Goal: Communication & Community: Answer question/provide support

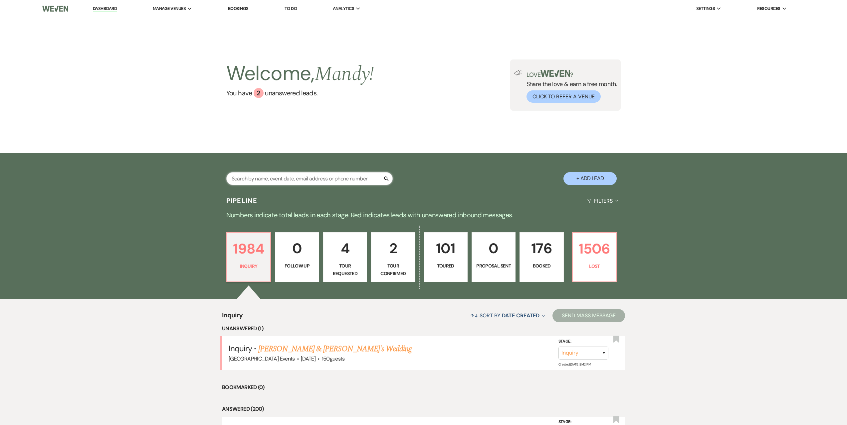
click at [319, 174] on input "text" at bounding box center [309, 178] width 166 height 13
type input "[PERSON_NAME]"
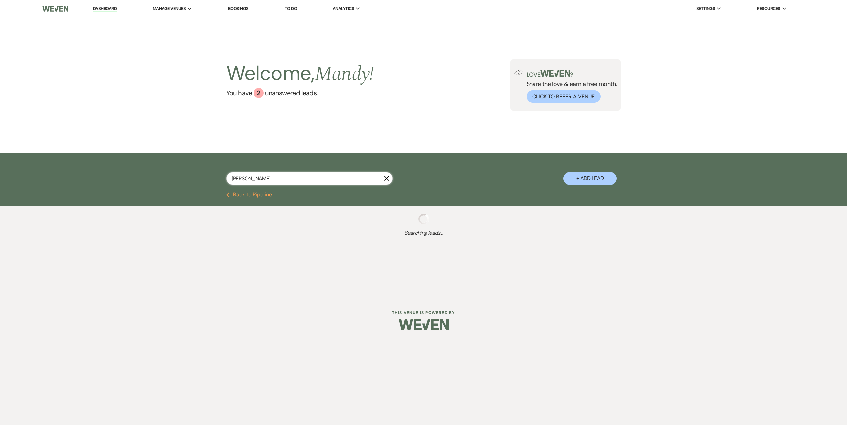
select select "8"
select select "4"
select select "8"
select select "5"
select select "8"
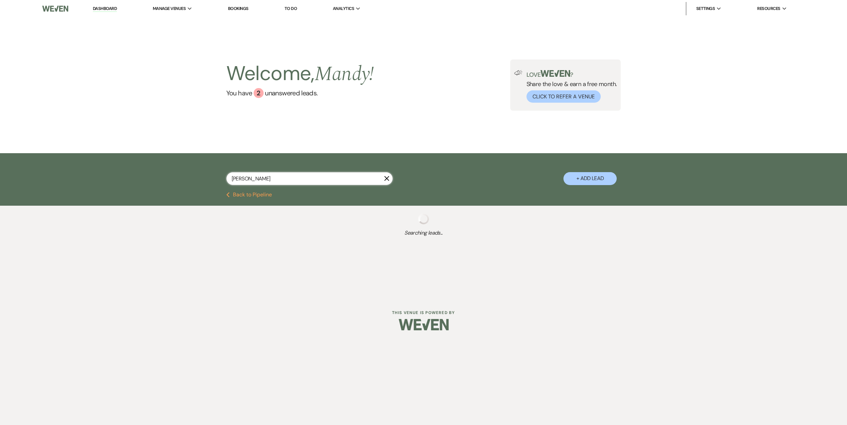
select select "8"
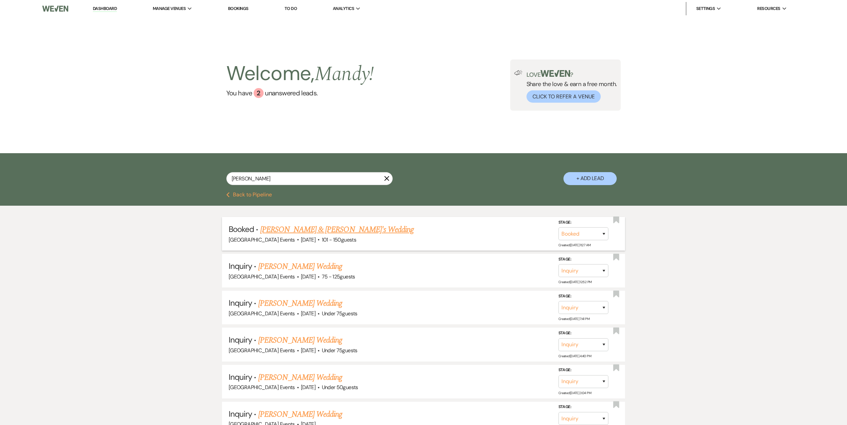
click at [292, 232] on link "[PERSON_NAME] & [PERSON_NAME]'s Wedding" at bounding box center [337, 230] width 154 height 12
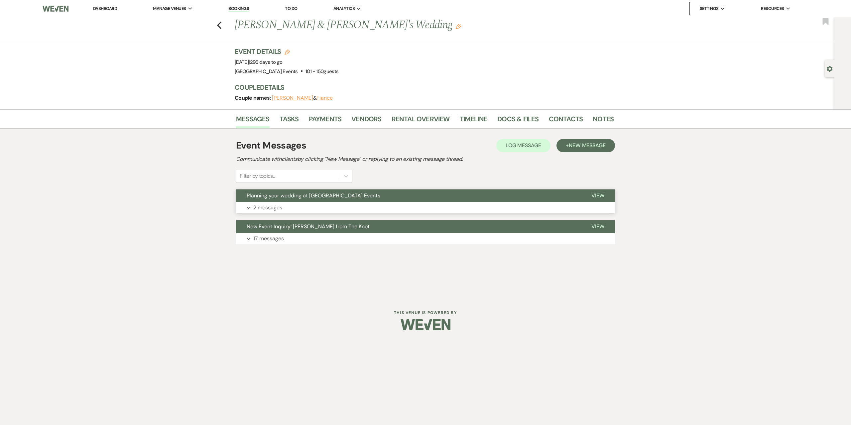
click at [305, 206] on button "Expand 2 messages" at bounding box center [425, 207] width 379 height 11
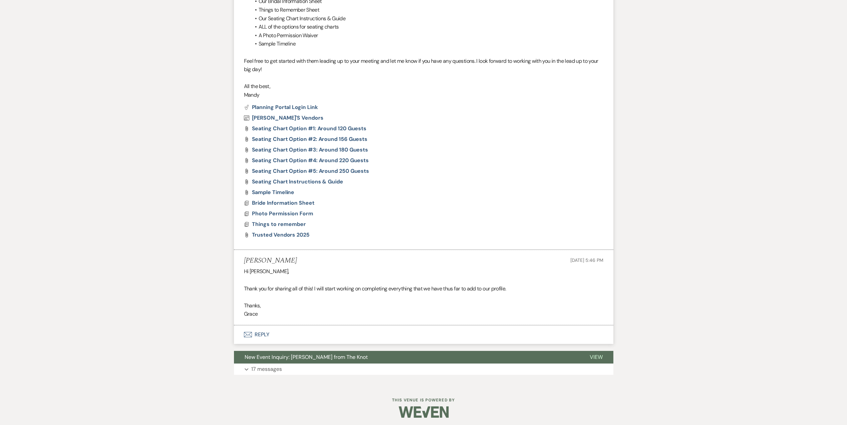
scroll to position [402, 0]
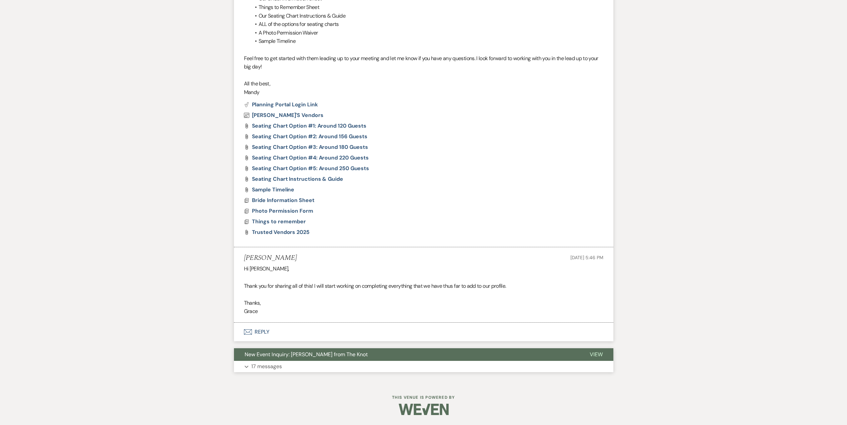
click at [299, 364] on button "Expand 17 messages" at bounding box center [423, 366] width 379 height 11
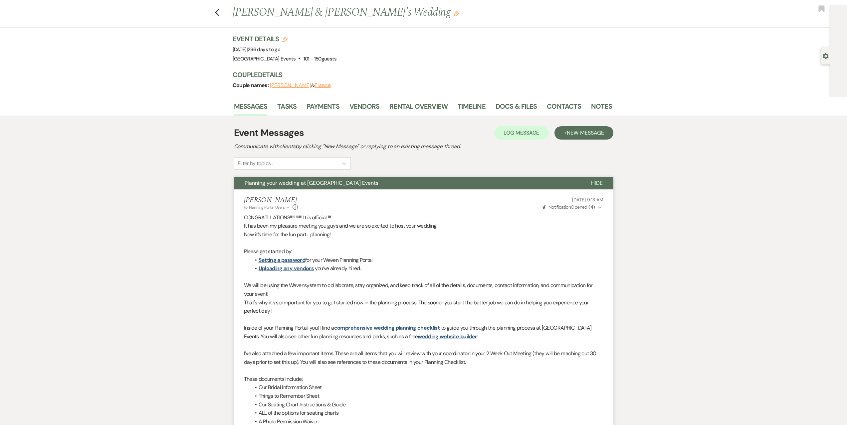
scroll to position [0, 0]
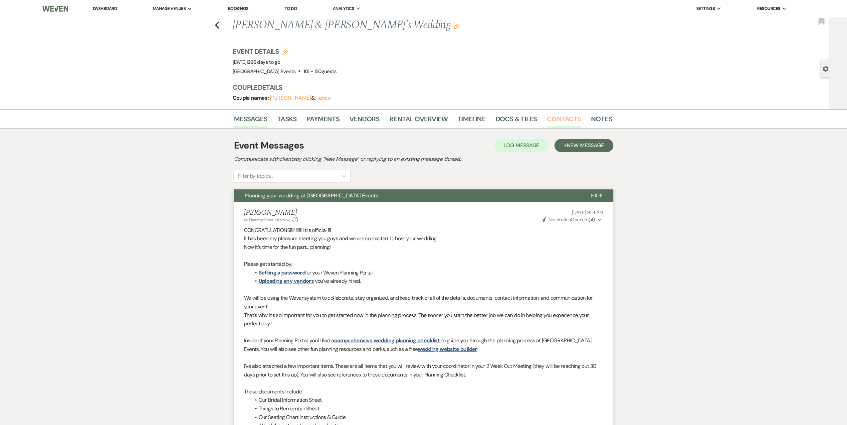
click at [558, 119] on link "Contacts" at bounding box center [563, 121] width 34 height 15
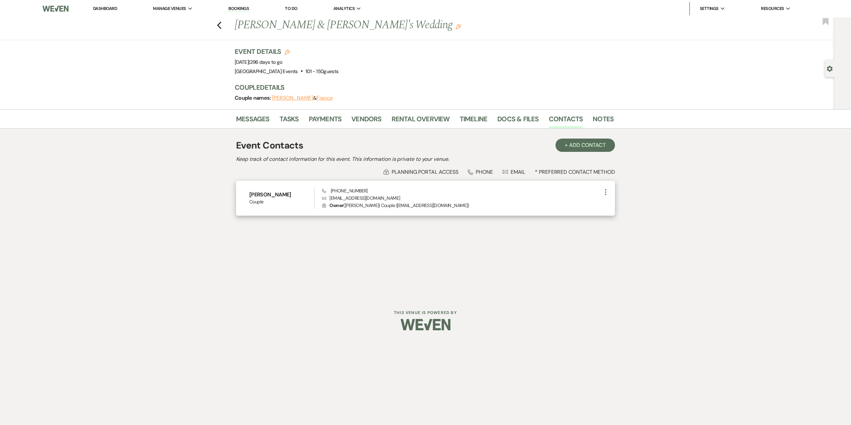
click at [354, 199] on p "Envelope [EMAIL_ADDRESS][DOMAIN_NAME]" at bounding box center [462, 198] width 280 height 7
drag, startPoint x: 384, startPoint y: 198, endPoint x: 329, endPoint y: 198, distance: 54.6
click at [329, 198] on p "Envelope [EMAIL_ADDRESS][DOMAIN_NAME]" at bounding box center [462, 198] width 280 height 7
copy p "[EMAIL_ADDRESS][DOMAIN_NAME]"
click at [99, 7] on link "Dashboard" at bounding box center [105, 9] width 24 height 6
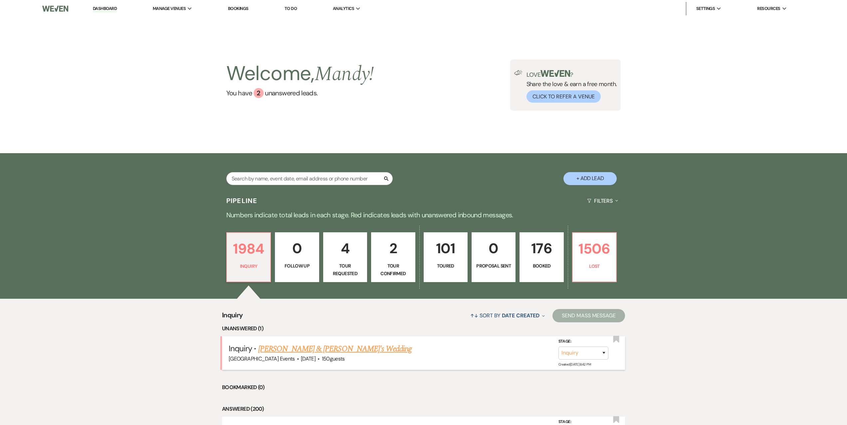
click at [335, 346] on link "[PERSON_NAME] & [PERSON_NAME]'s Wedding" at bounding box center [335, 349] width 154 height 12
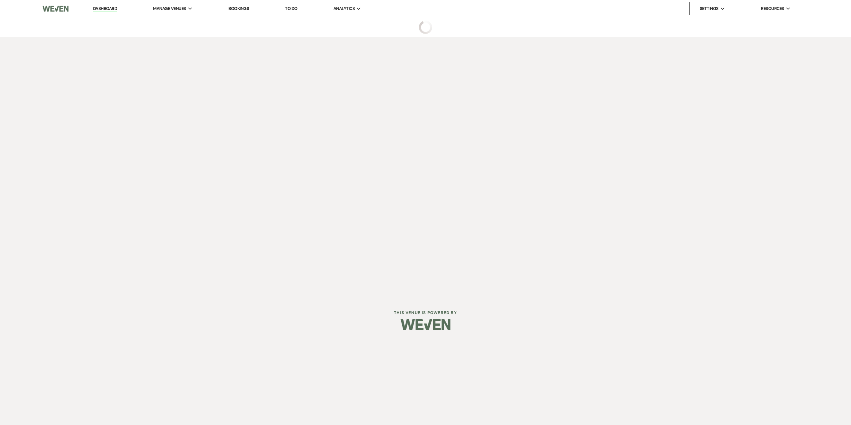
select select "5"
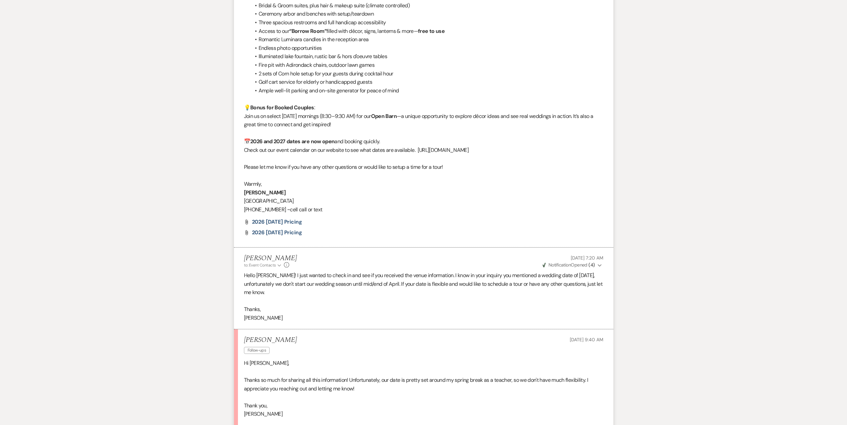
scroll to position [822, 0]
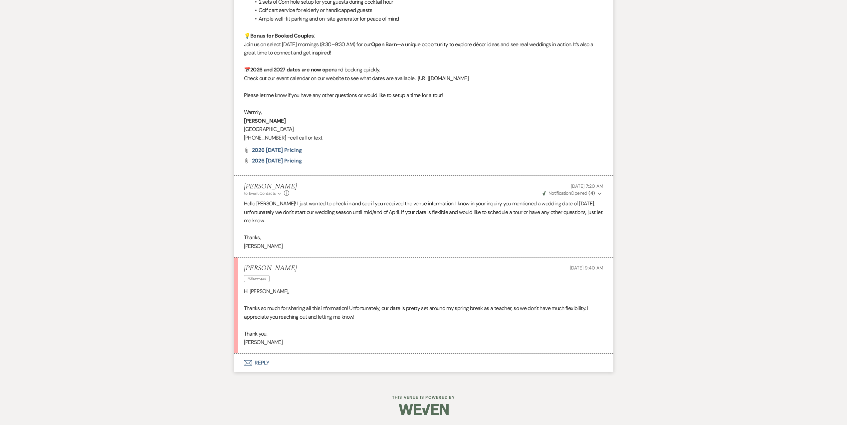
click at [300, 361] on button "Envelope Reply" at bounding box center [423, 363] width 379 height 19
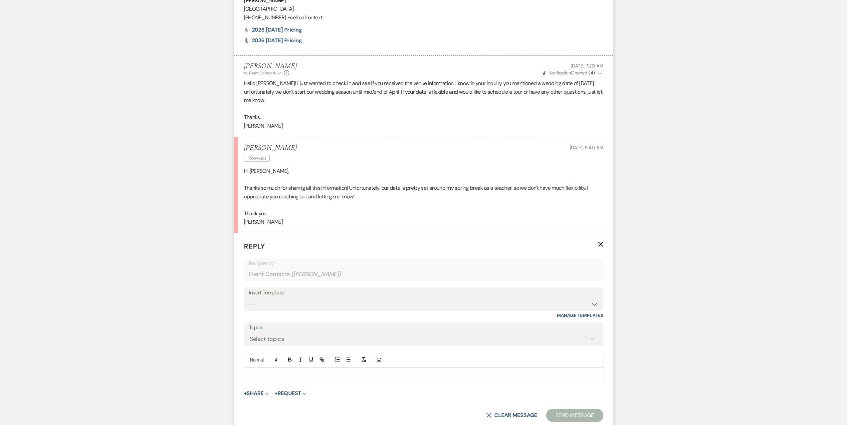
scroll to position [949, 0]
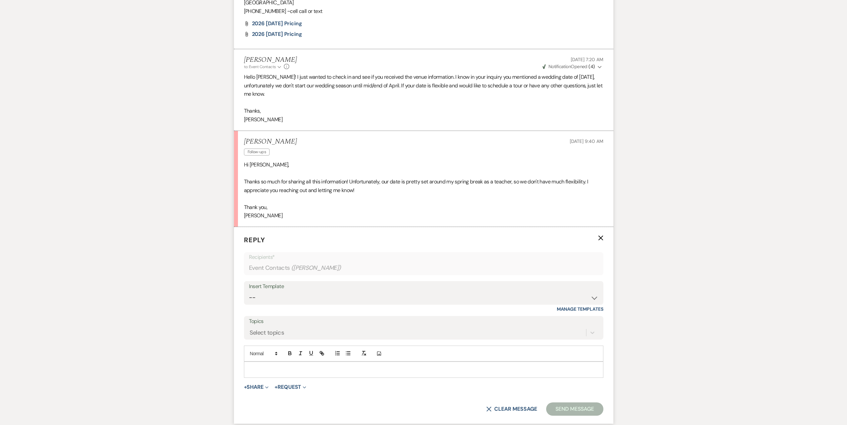
click at [319, 366] on div at bounding box center [423, 369] width 359 height 15
click at [573, 405] on button "Send Message" at bounding box center [574, 409] width 57 height 13
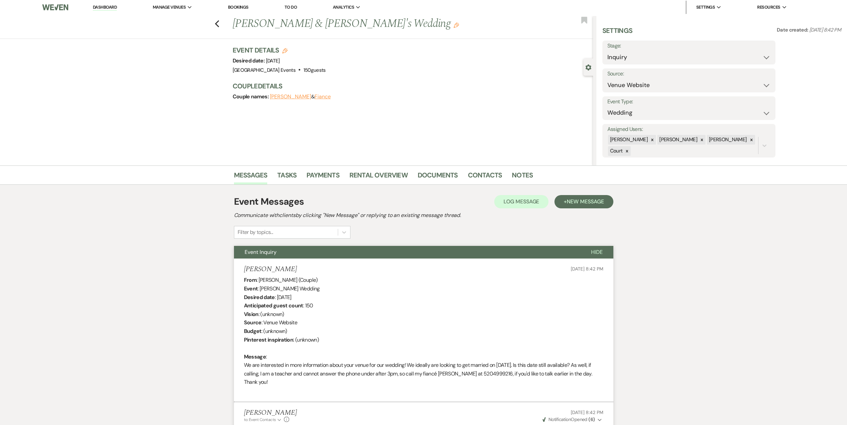
scroll to position [0, 0]
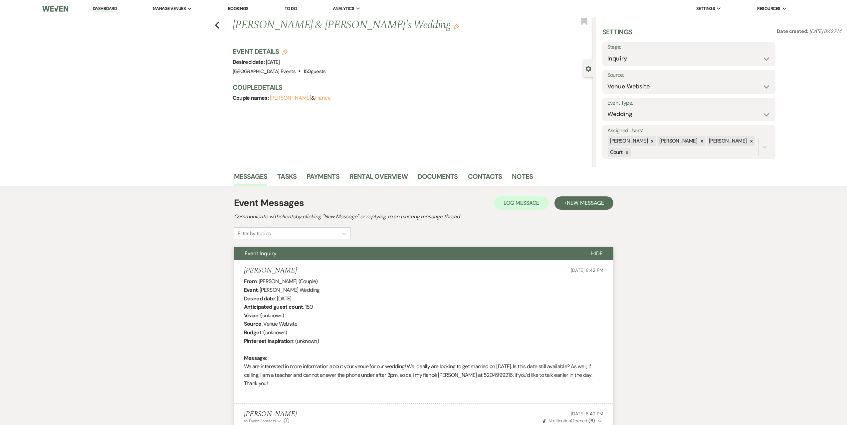
click at [117, 8] on link "Dashboard" at bounding box center [105, 9] width 24 height 6
